Goal: Transaction & Acquisition: Download file/media

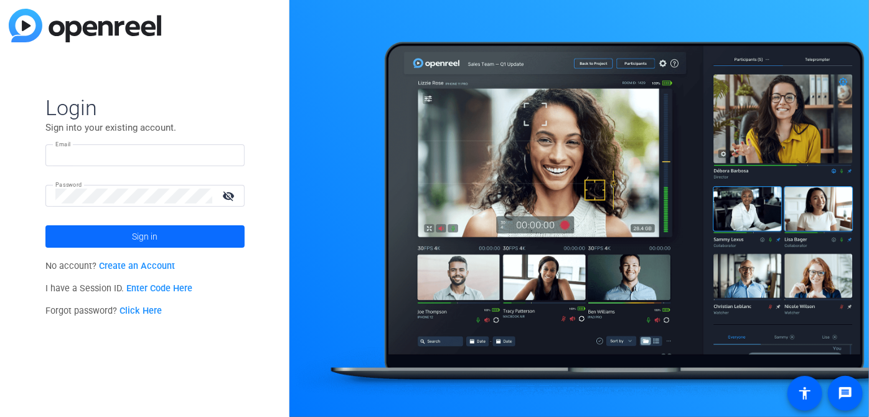
type input "marketing@isevoyages.org"
click at [126, 233] on span at bounding box center [144, 237] width 199 height 30
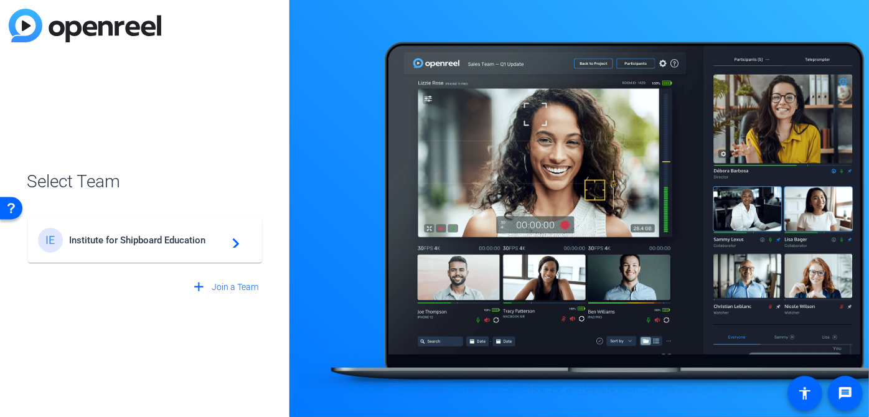
click at [140, 246] on div "IE Institute for Shipboard Education navigate_next" at bounding box center [145, 240] width 214 height 25
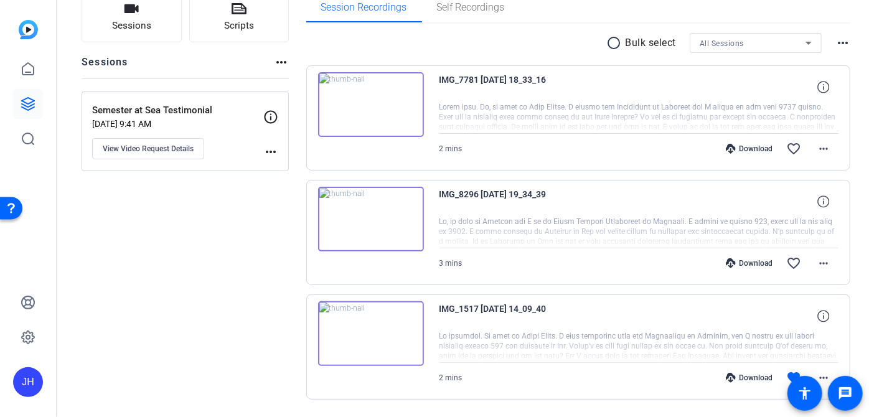
scroll to position [133, 0]
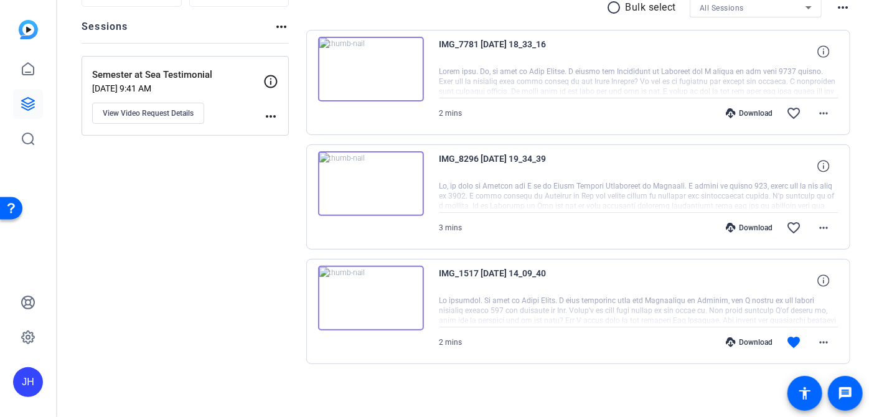
click at [745, 337] on div "Download" at bounding box center [749, 342] width 59 height 10
click at [816, 224] on mat-icon "more_horiz" at bounding box center [823, 227] width 15 height 15
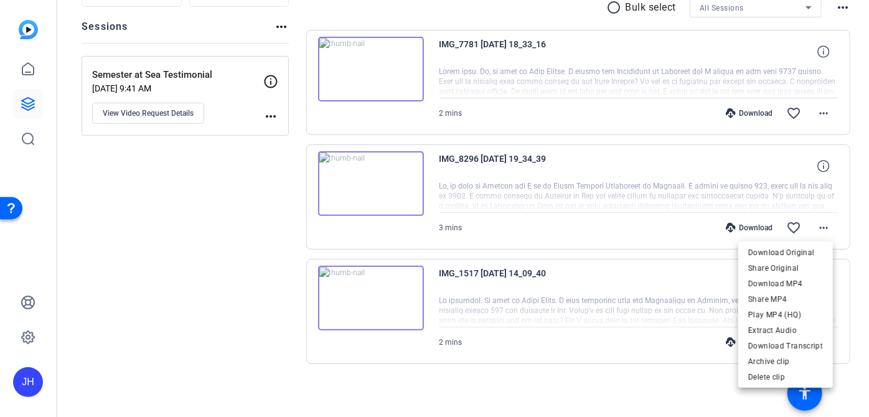
click at [746, 224] on div at bounding box center [434, 208] width 869 height 417
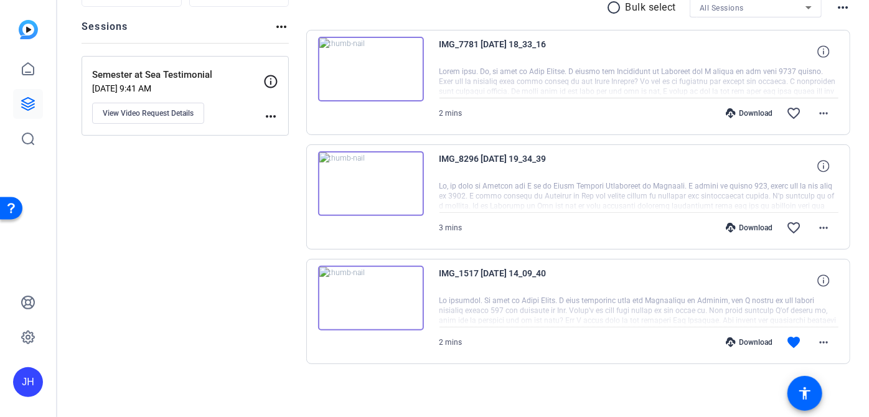
click at [746, 224] on div "Download" at bounding box center [749, 228] width 59 height 10
click at [735, 112] on div "Download" at bounding box center [749, 113] width 59 height 10
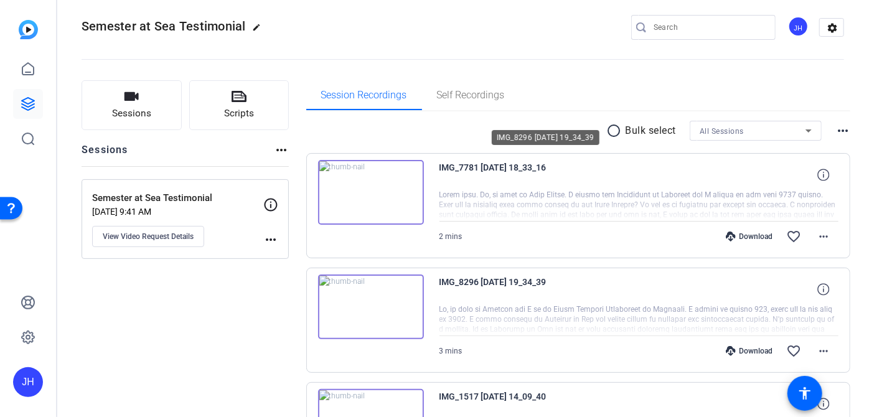
scroll to position [0, 0]
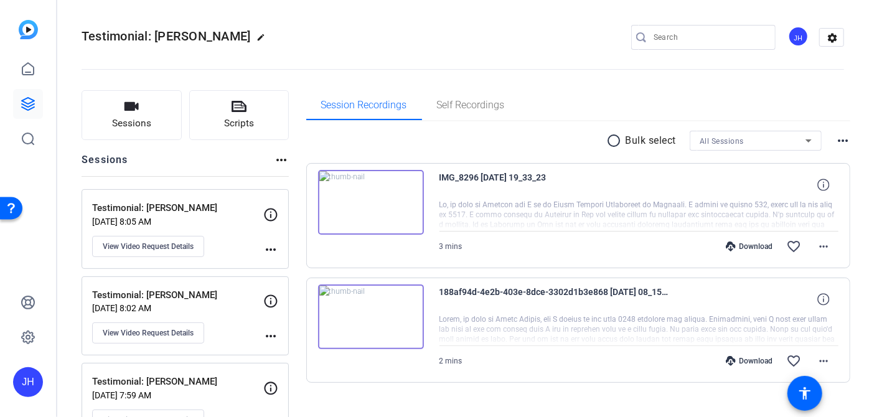
click at [748, 356] on div "Download" at bounding box center [749, 361] width 59 height 10
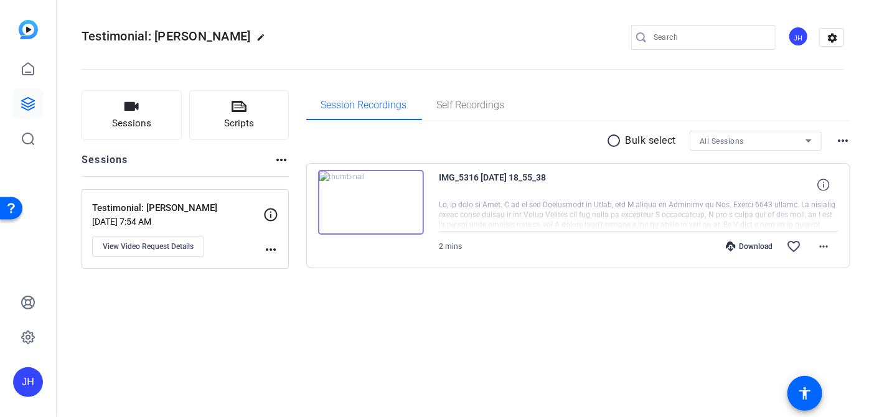
click at [739, 248] on div "Download" at bounding box center [749, 247] width 59 height 10
click at [755, 250] on div "Download" at bounding box center [749, 247] width 59 height 10
click at [752, 244] on div "Download" at bounding box center [749, 247] width 59 height 10
click at [755, 251] on div "Download favorite_border more_horiz" at bounding box center [699, 247] width 280 height 30
click at [752, 248] on div "Download" at bounding box center [749, 247] width 59 height 10
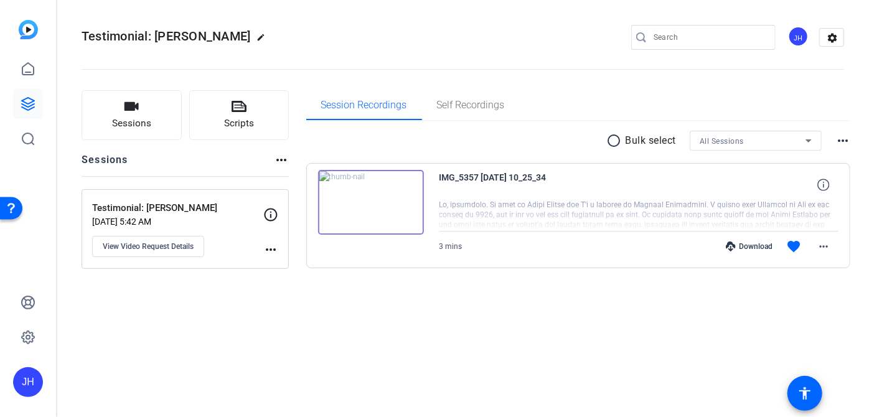
click at [754, 245] on div "Download" at bounding box center [749, 247] width 59 height 10
